Goal: Task Accomplishment & Management: Manage account settings

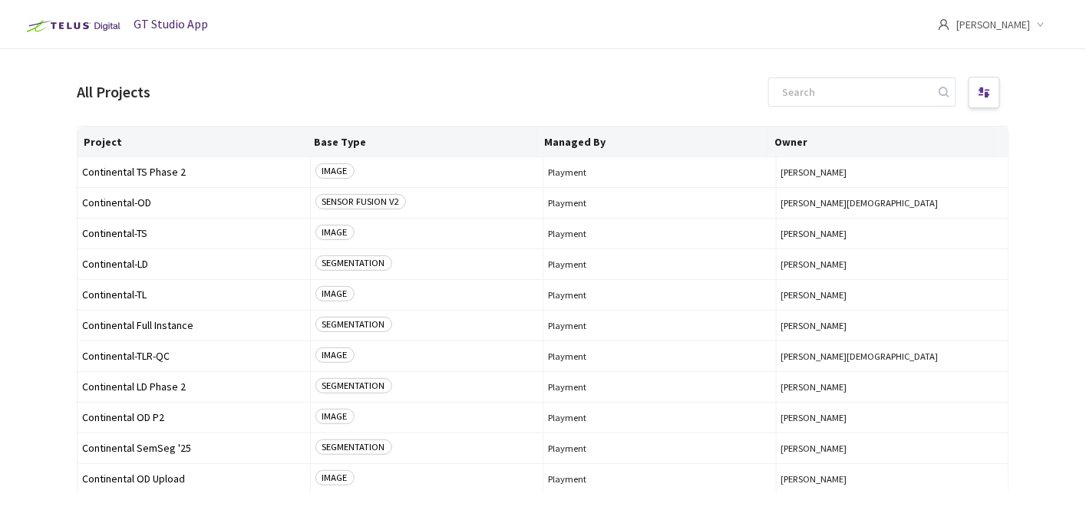
click at [995, 33] on span "Virág Besenyei" at bounding box center [994, 24] width 74 height 49
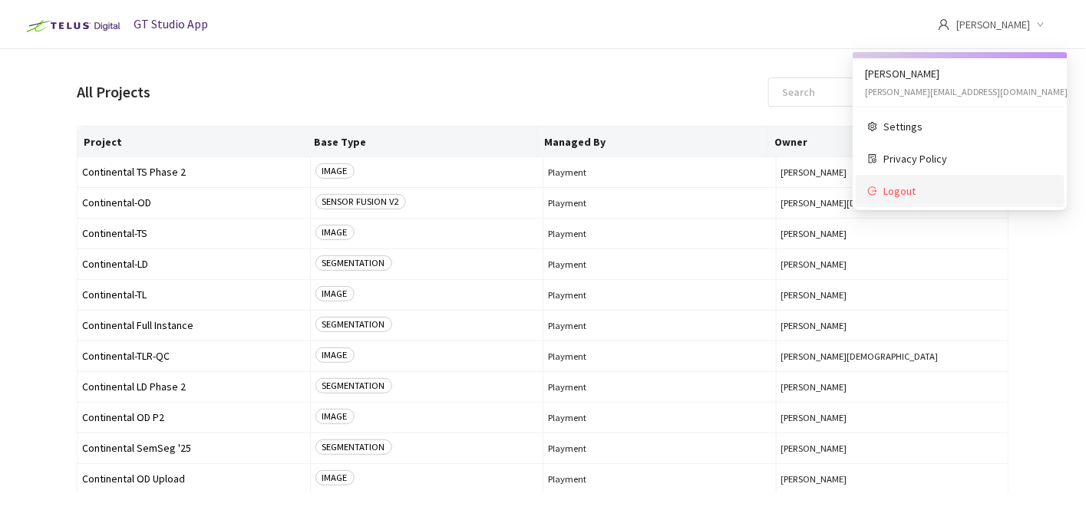
click at [933, 199] on span "Logout" at bounding box center [968, 191] width 169 height 17
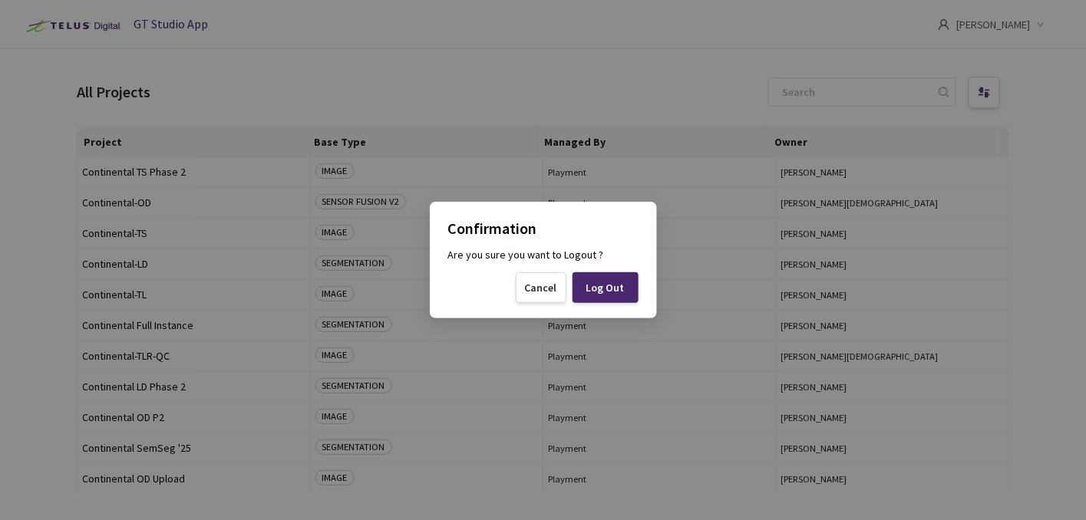
click at [596, 297] on div "Log Out" at bounding box center [606, 288] width 66 height 31
